Goal: Find specific page/section: Find specific page/section

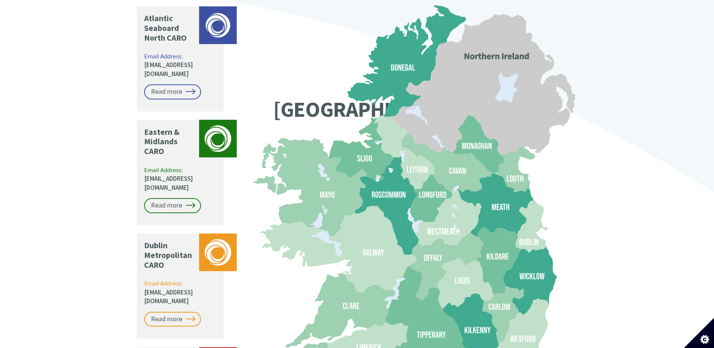
scroll to position [639, 0]
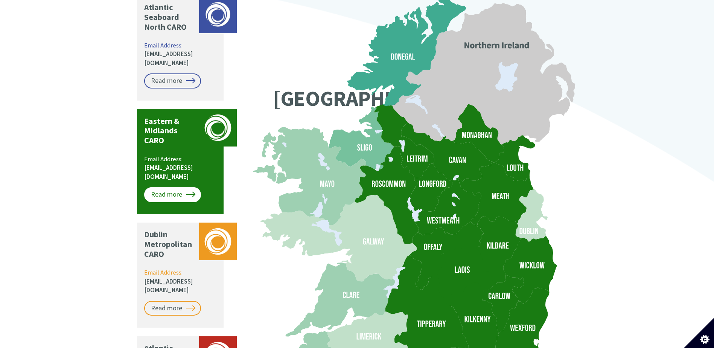
click at [156, 187] on link "Read more" at bounding box center [172, 194] width 57 height 15
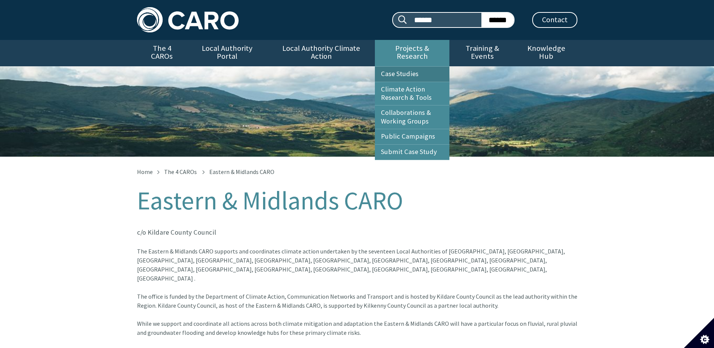
click at [407, 67] on link "Case Studies" at bounding box center [412, 74] width 74 height 15
